Goal: Task Accomplishment & Management: Complete application form

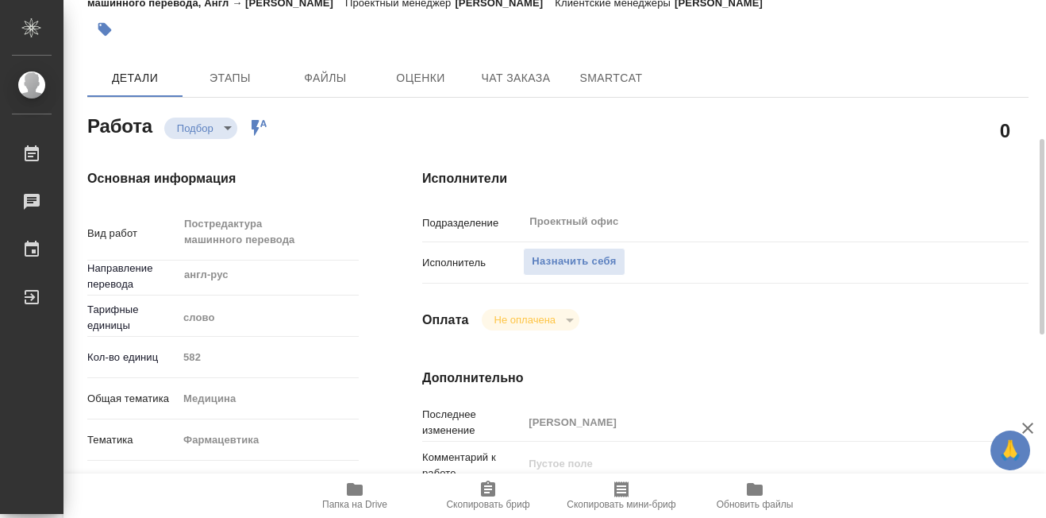
scroll to position [159, 0]
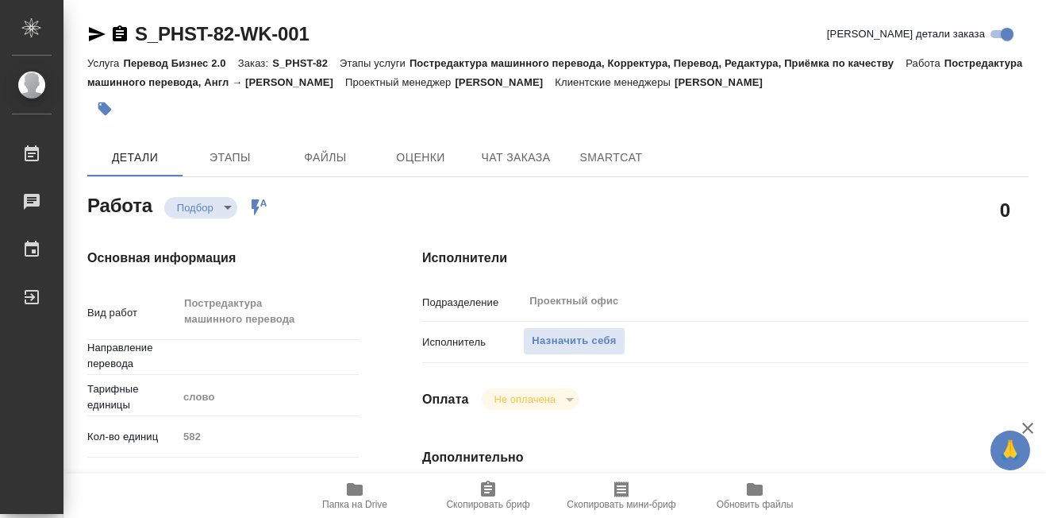
type textarea "x"
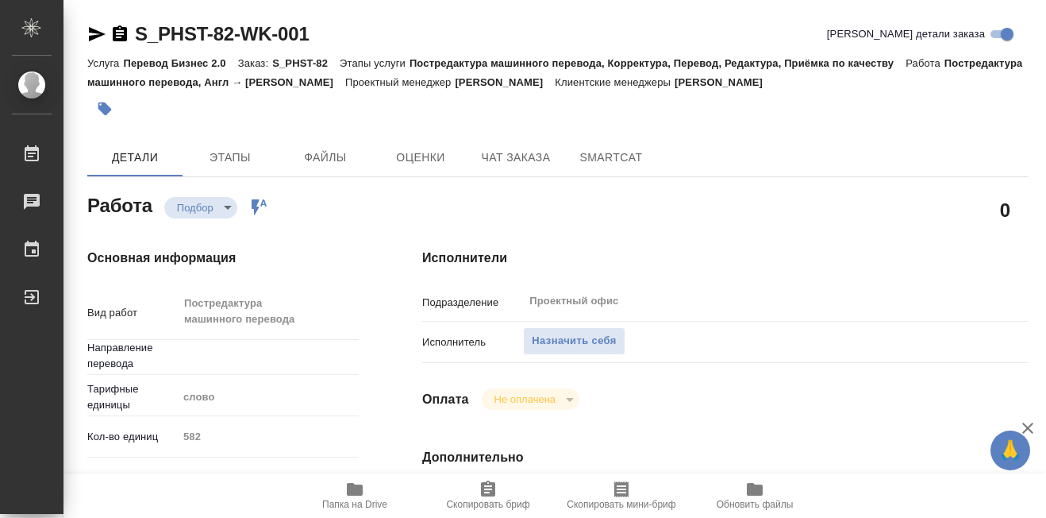
type textarea "x"
type input "англ-рус"
type textarea "x"
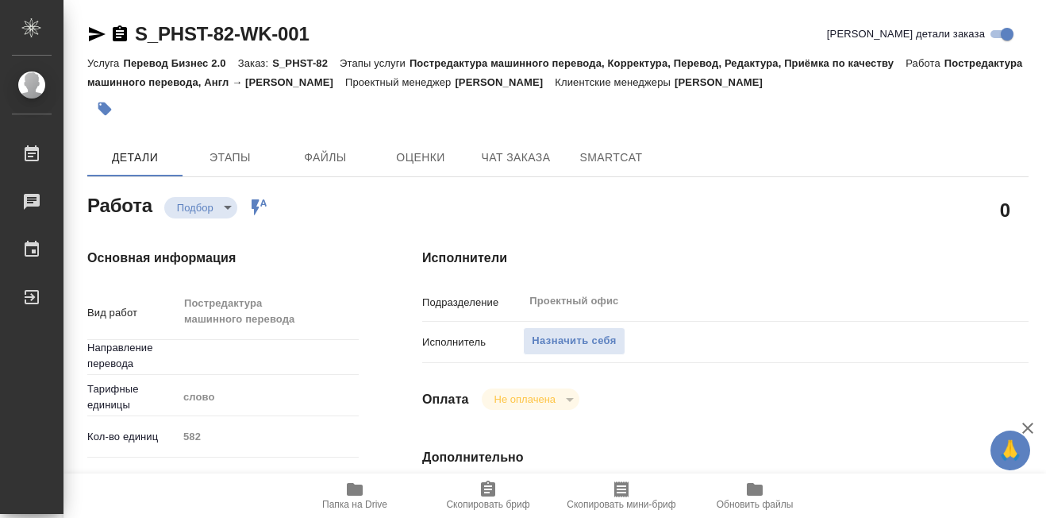
type textarea "x"
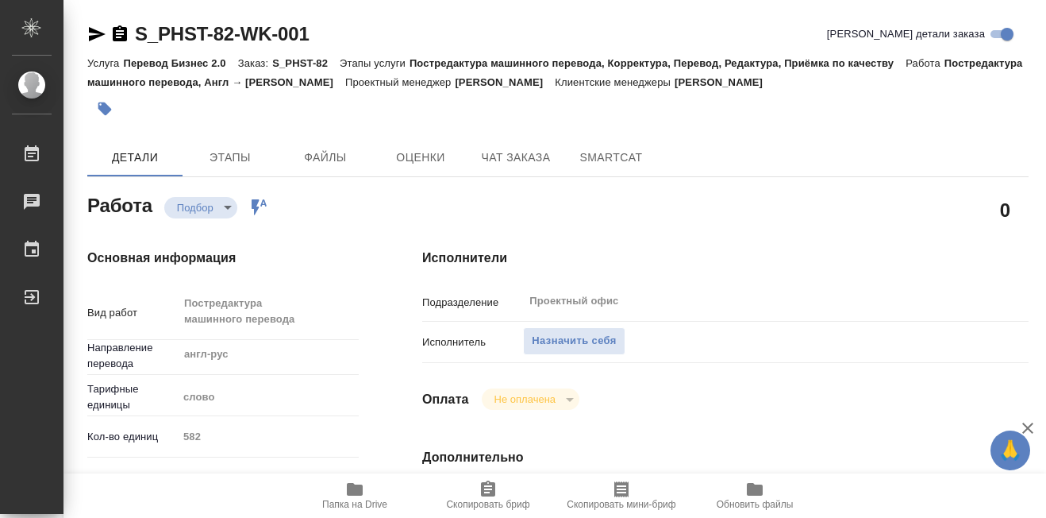
type textarea "x"
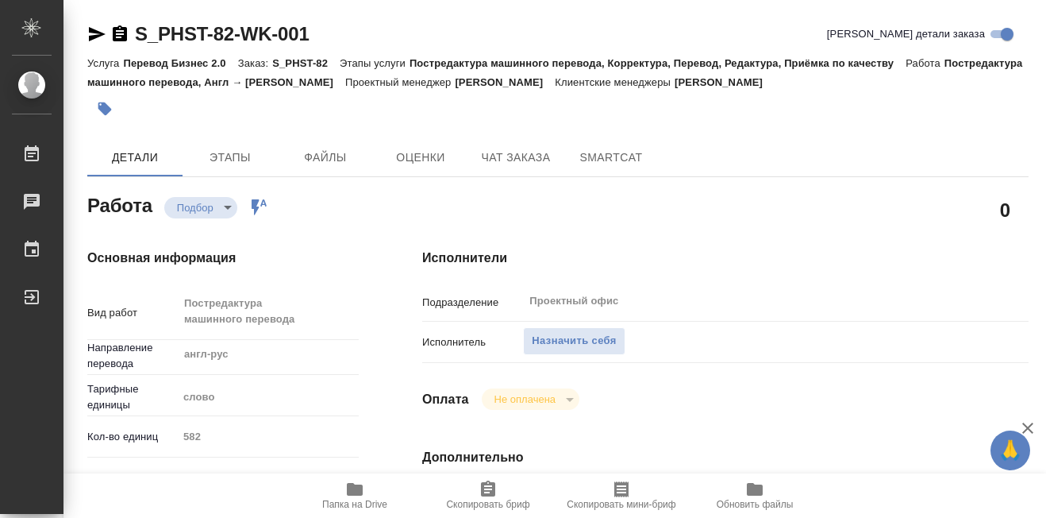
type textarea "x"
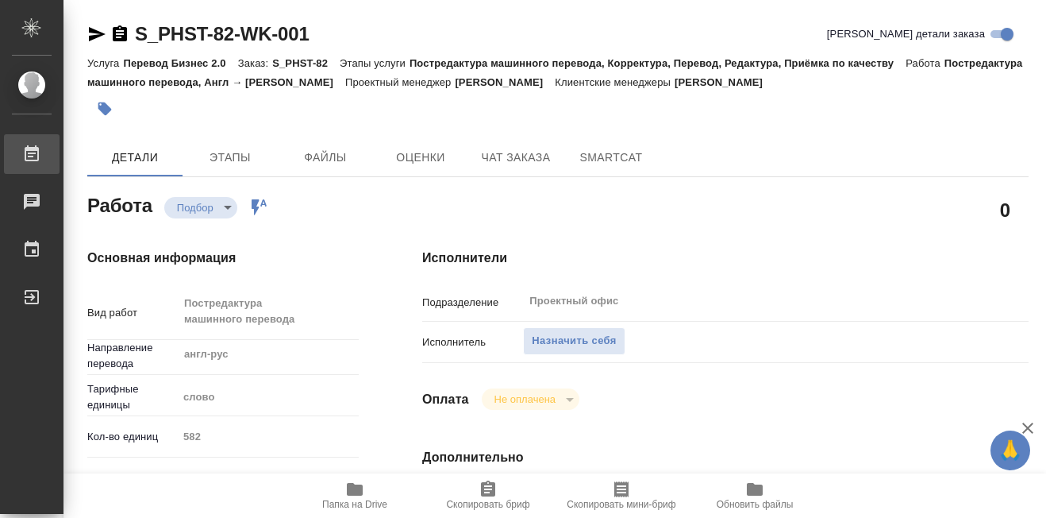
type textarea "x"
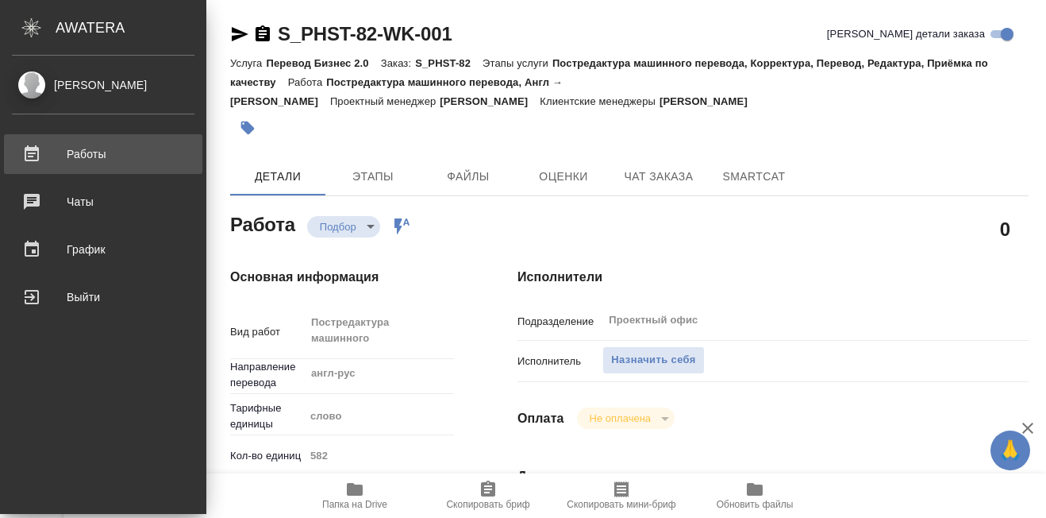
click at [26, 156] on div "Работы" at bounding box center [103, 154] width 183 height 24
type textarea "x"
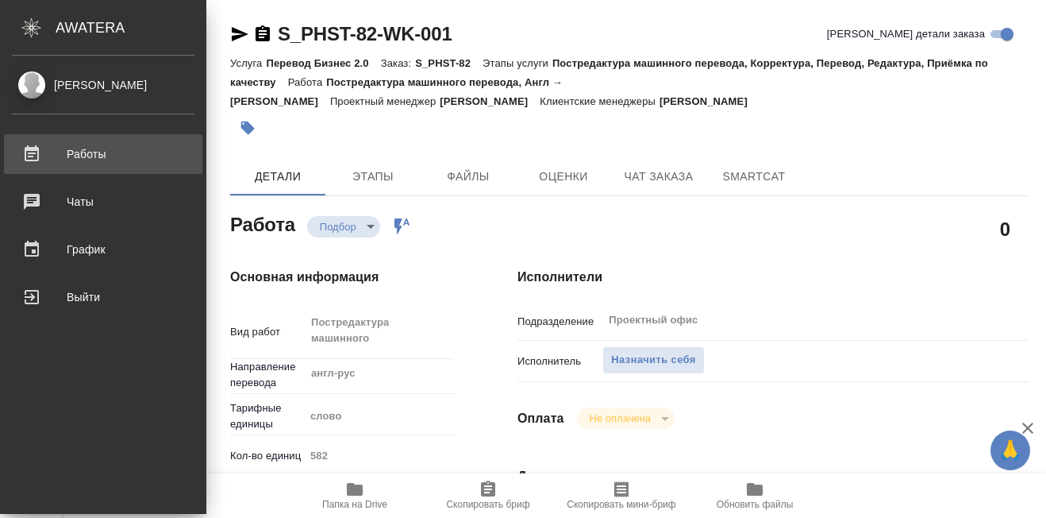
type textarea "x"
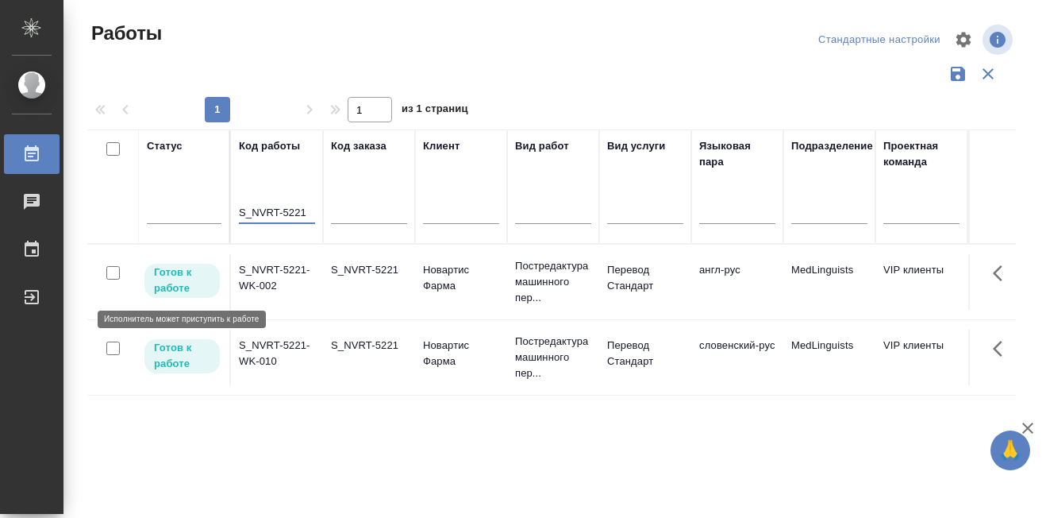
type input "S_NVRT-5221"
click at [177, 287] on p "Готов к работе" at bounding box center [182, 280] width 56 height 32
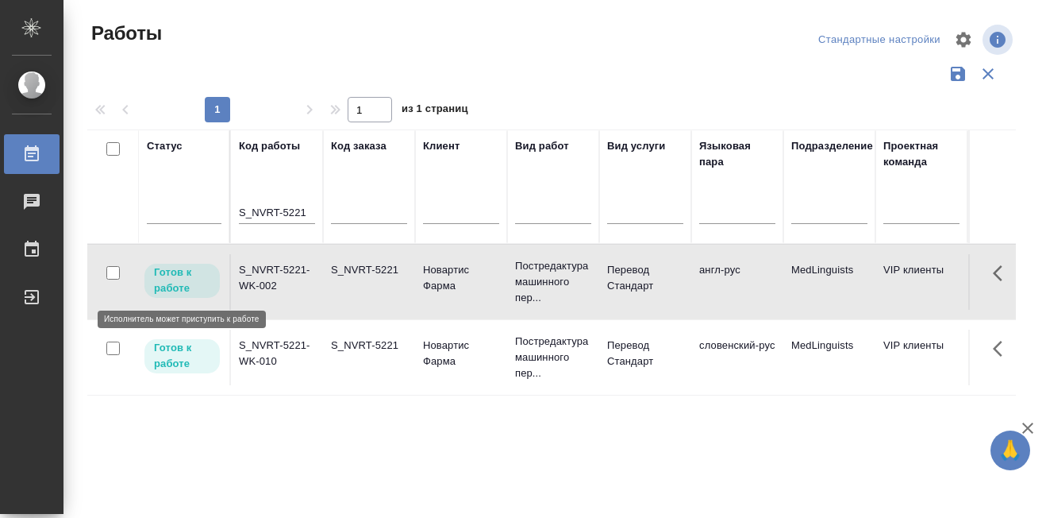
click at [177, 287] on p "Готов к работе" at bounding box center [182, 280] width 56 height 32
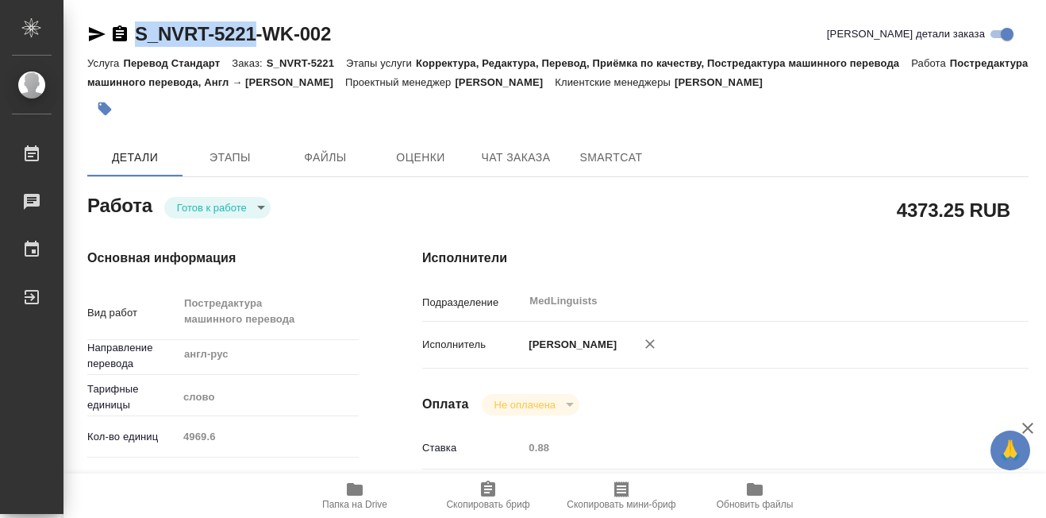
drag, startPoint x: 137, startPoint y: 19, endPoint x: 253, endPoint y: 31, distance: 117.3
copy link "S_NVRT-5221"
click at [352, 490] on icon "button" at bounding box center [355, 489] width 16 height 13
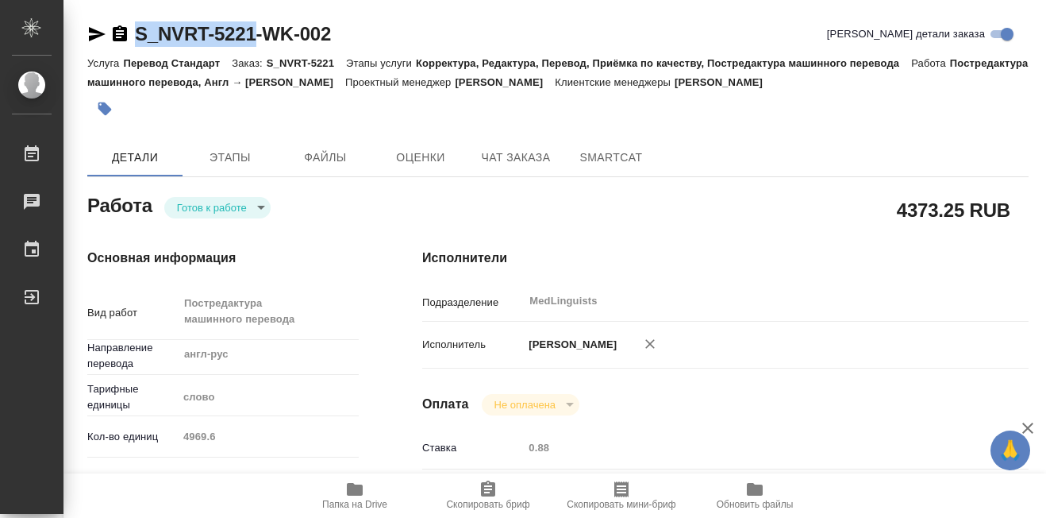
click at [262, 210] on body "🙏 .cls-1 fill:#fff; AWATERA Martynova Aleksandra Работы 0 Чаты График Выйти S_N…" at bounding box center [523, 259] width 1046 height 518
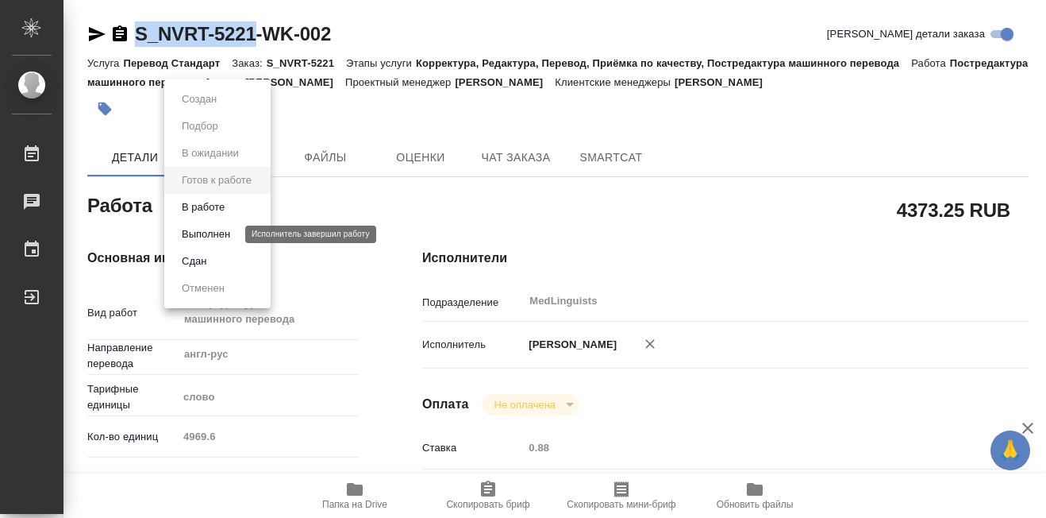
click at [221, 234] on button "Выполнен" at bounding box center [206, 233] width 58 height 17
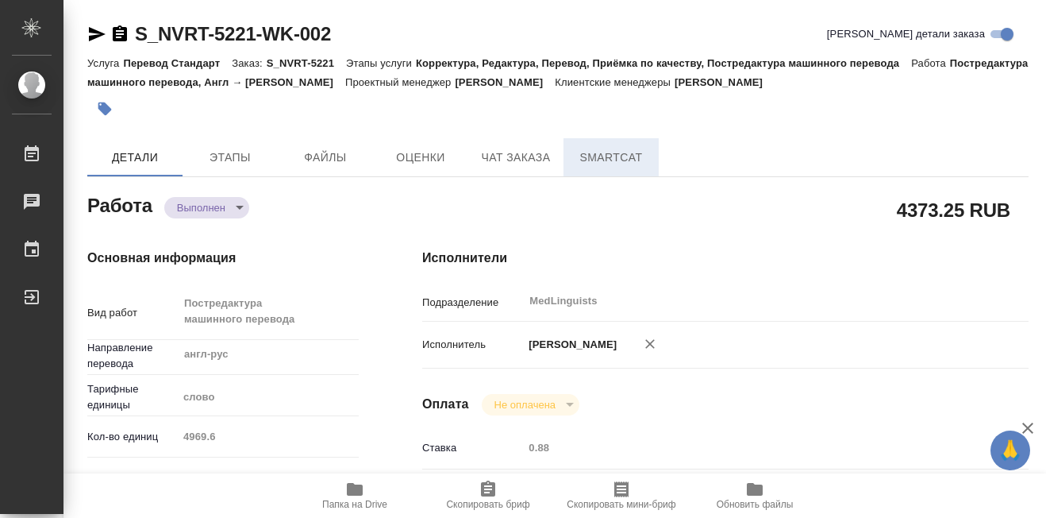
type textarea "x"
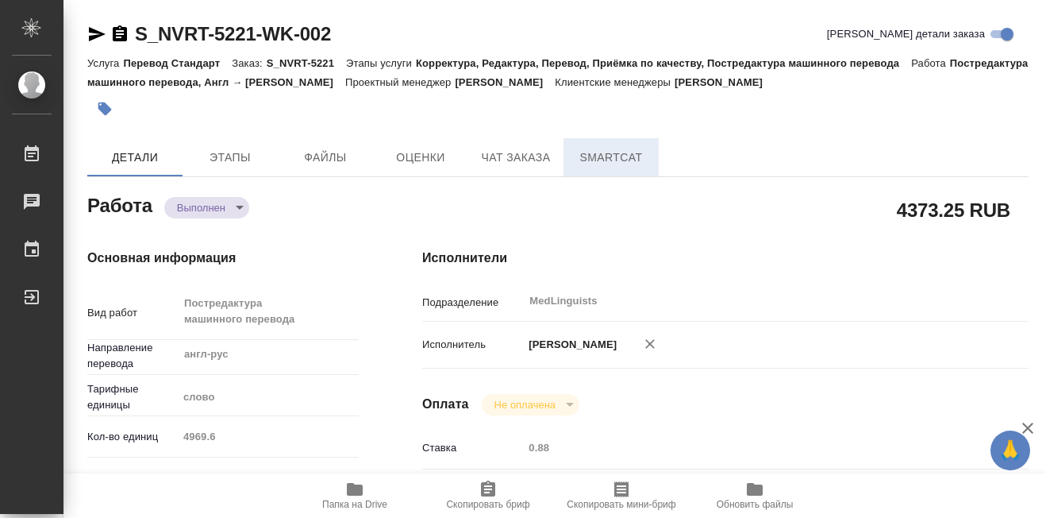
type textarea "x"
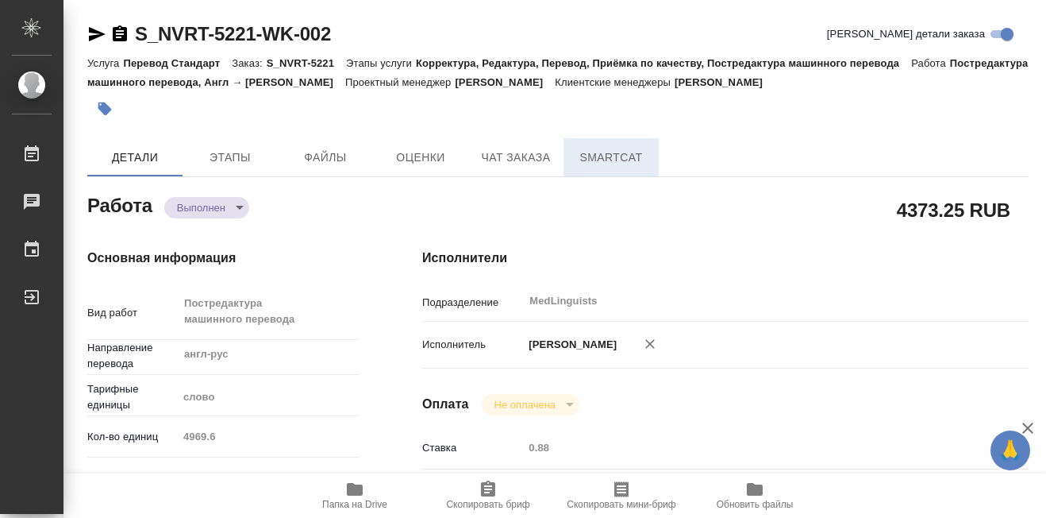
type textarea "x"
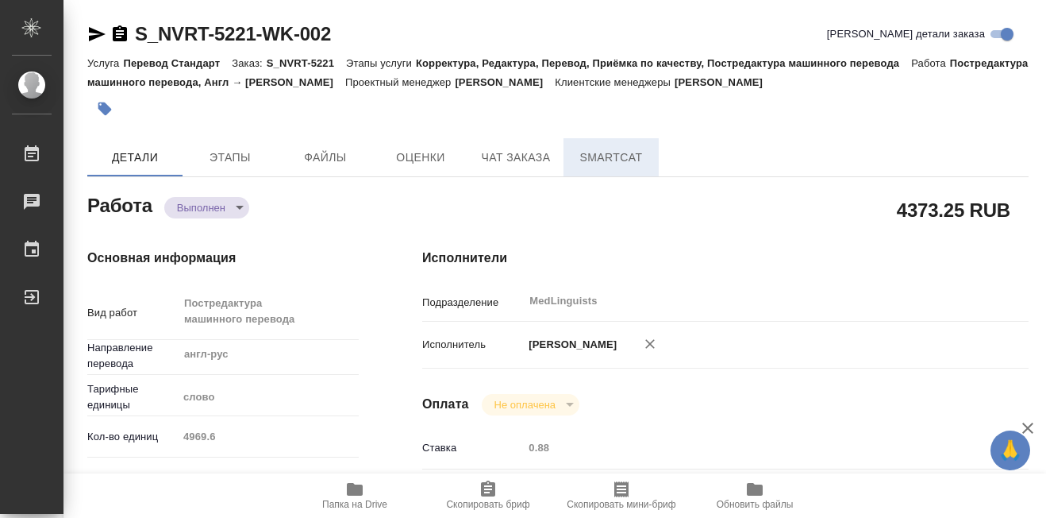
click at [633, 157] on span "SmartCat" at bounding box center [611, 158] width 76 height 20
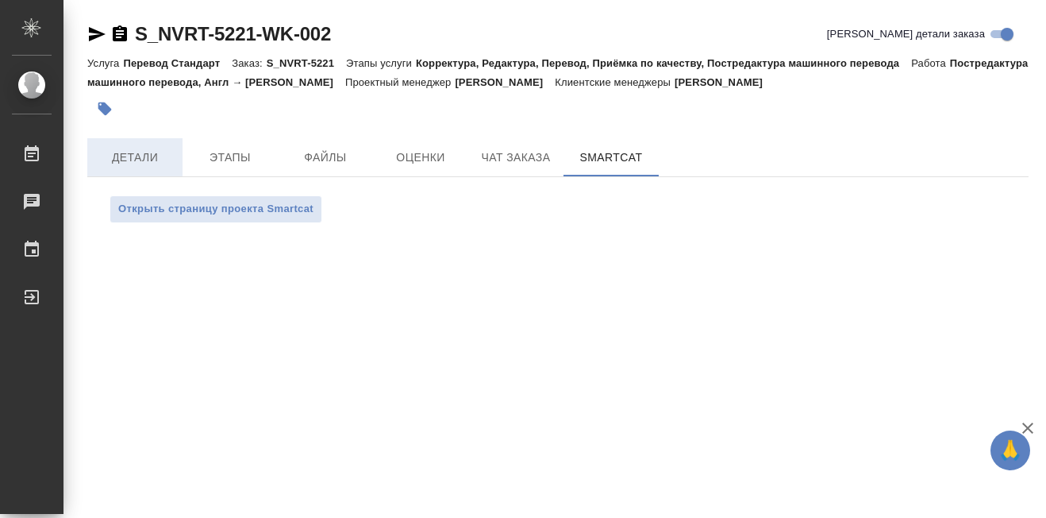
click at [114, 156] on span "Детали" at bounding box center [135, 158] width 76 height 20
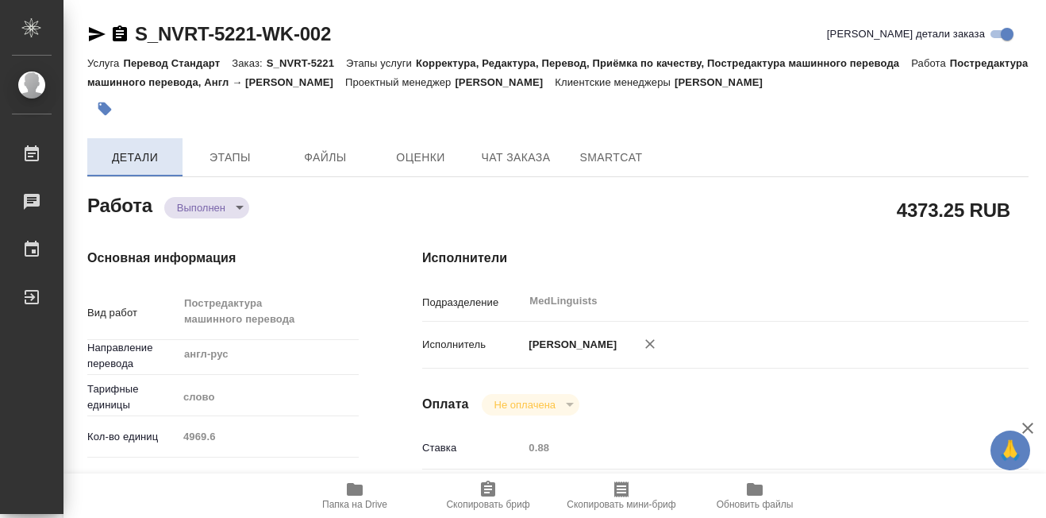
type textarea "x"
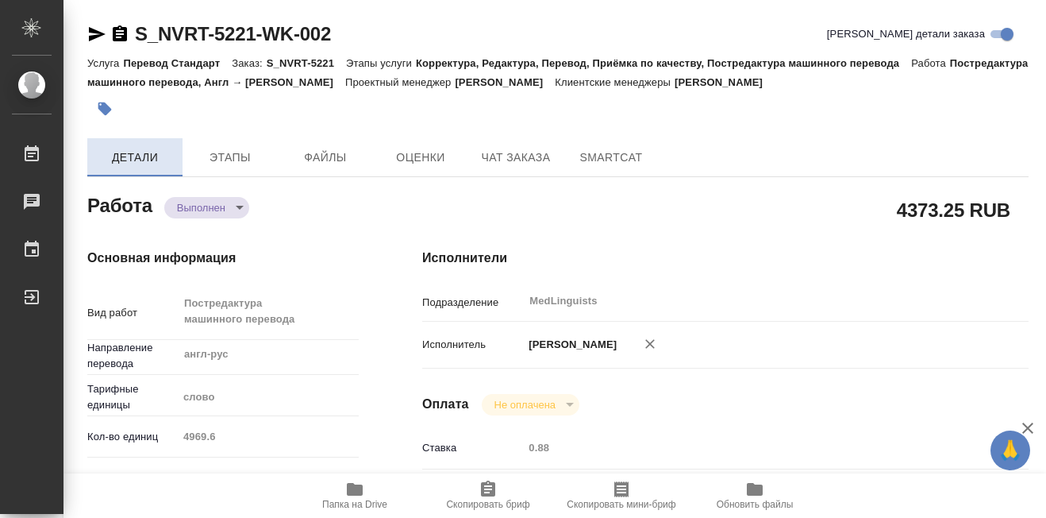
type textarea "x"
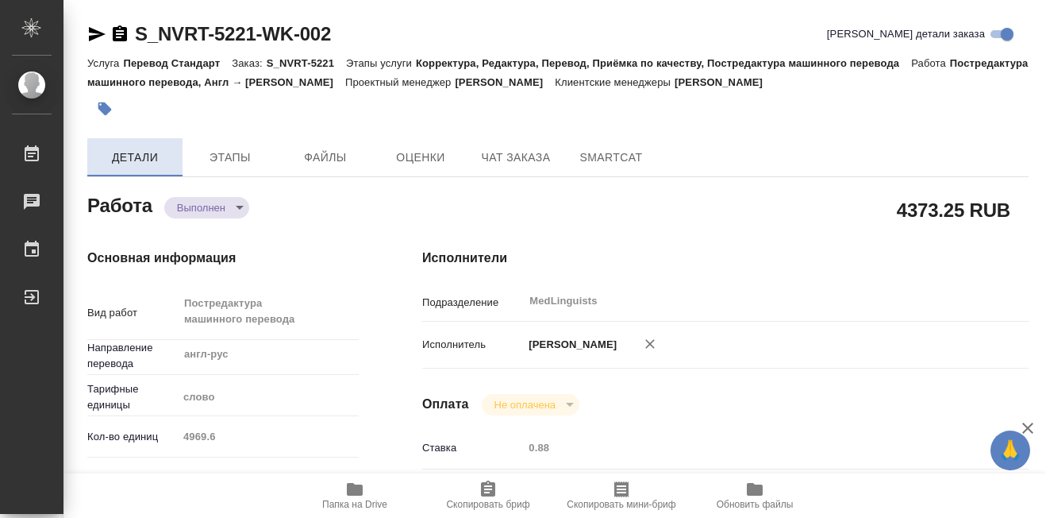
type textarea "x"
